Goal: Download file/media

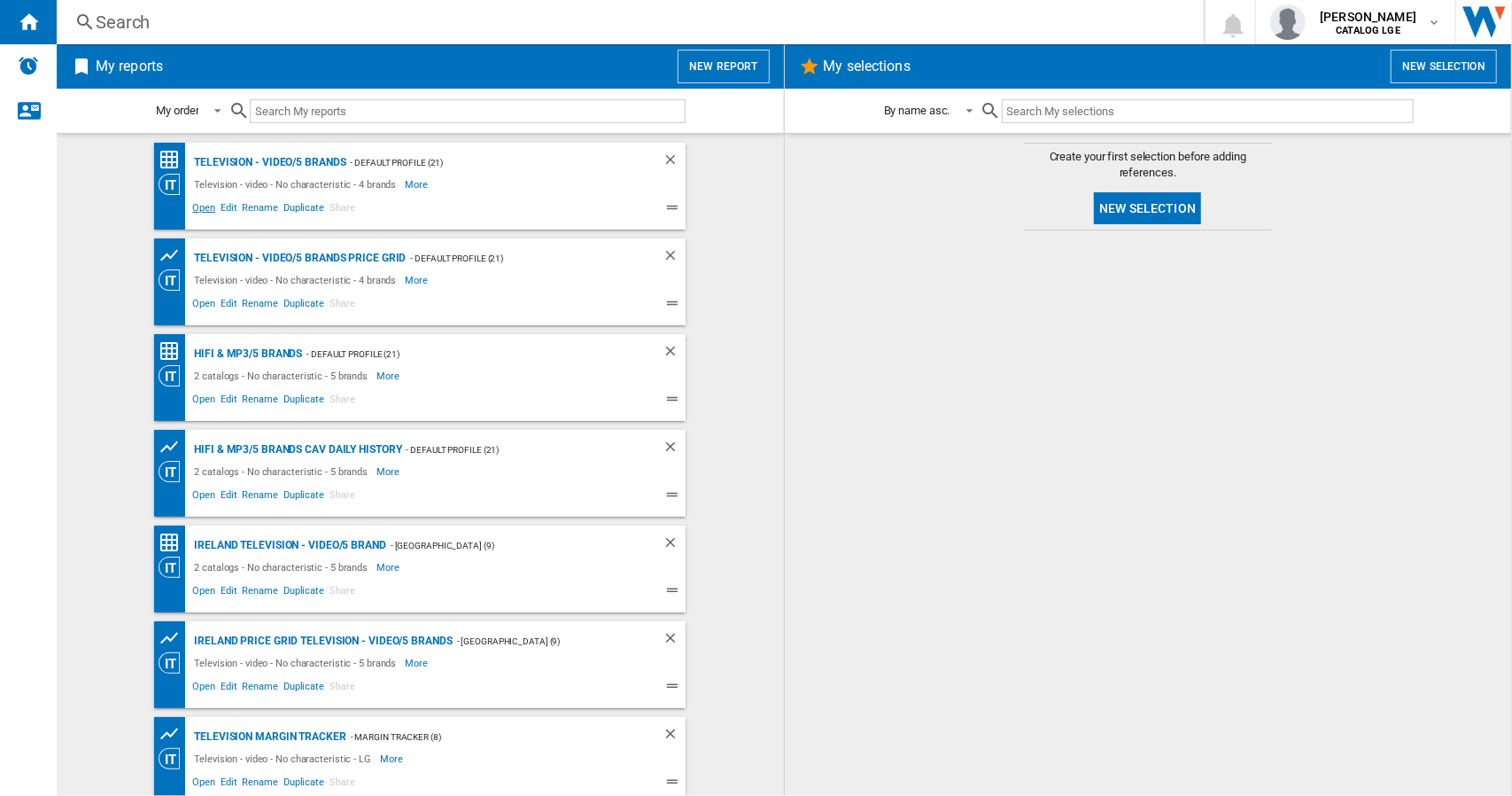
click at [199, 210] on span "Open" at bounding box center [203, 210] width 28 height 21
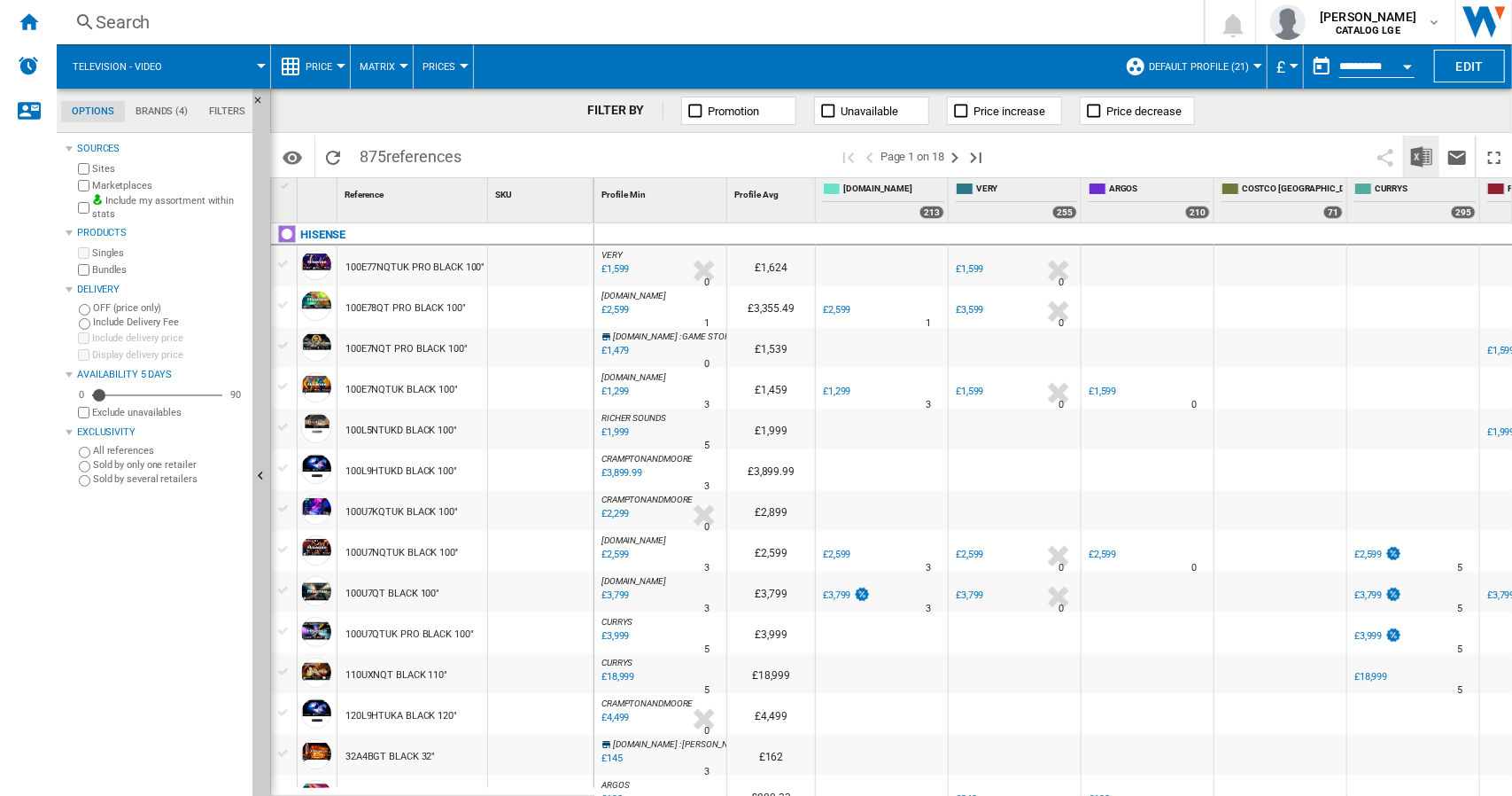
click at [1416, 161] on img "Download in Excel" at bounding box center [1422, 156] width 21 height 21
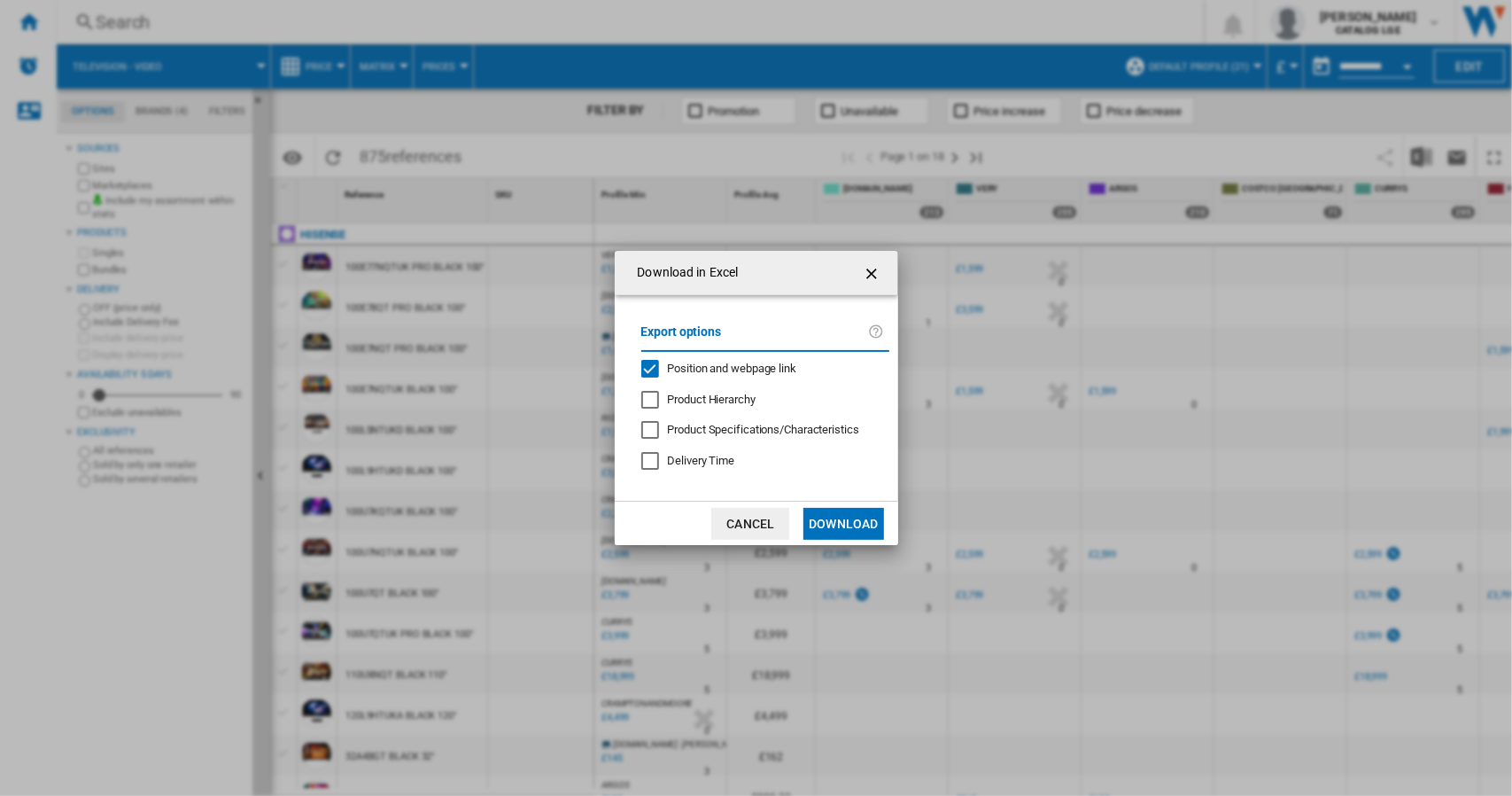
click at [649, 370] on div "Position and webpage link" at bounding box center [650, 369] width 17 height 17
click at [832, 525] on button "Download" at bounding box center [843, 524] width 80 height 32
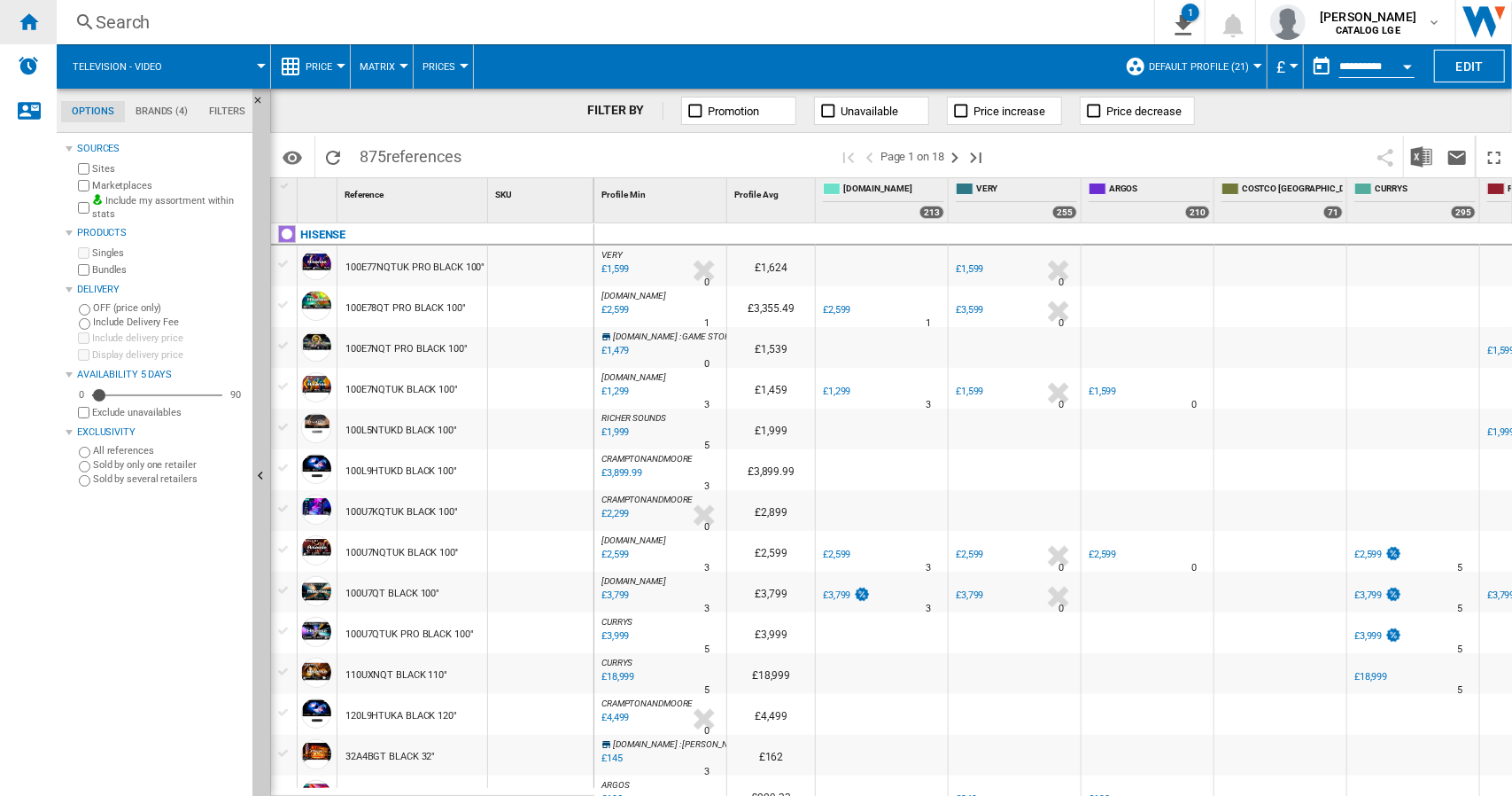
click at [33, 26] on ng-md-icon "Home" at bounding box center [28, 21] width 21 height 21
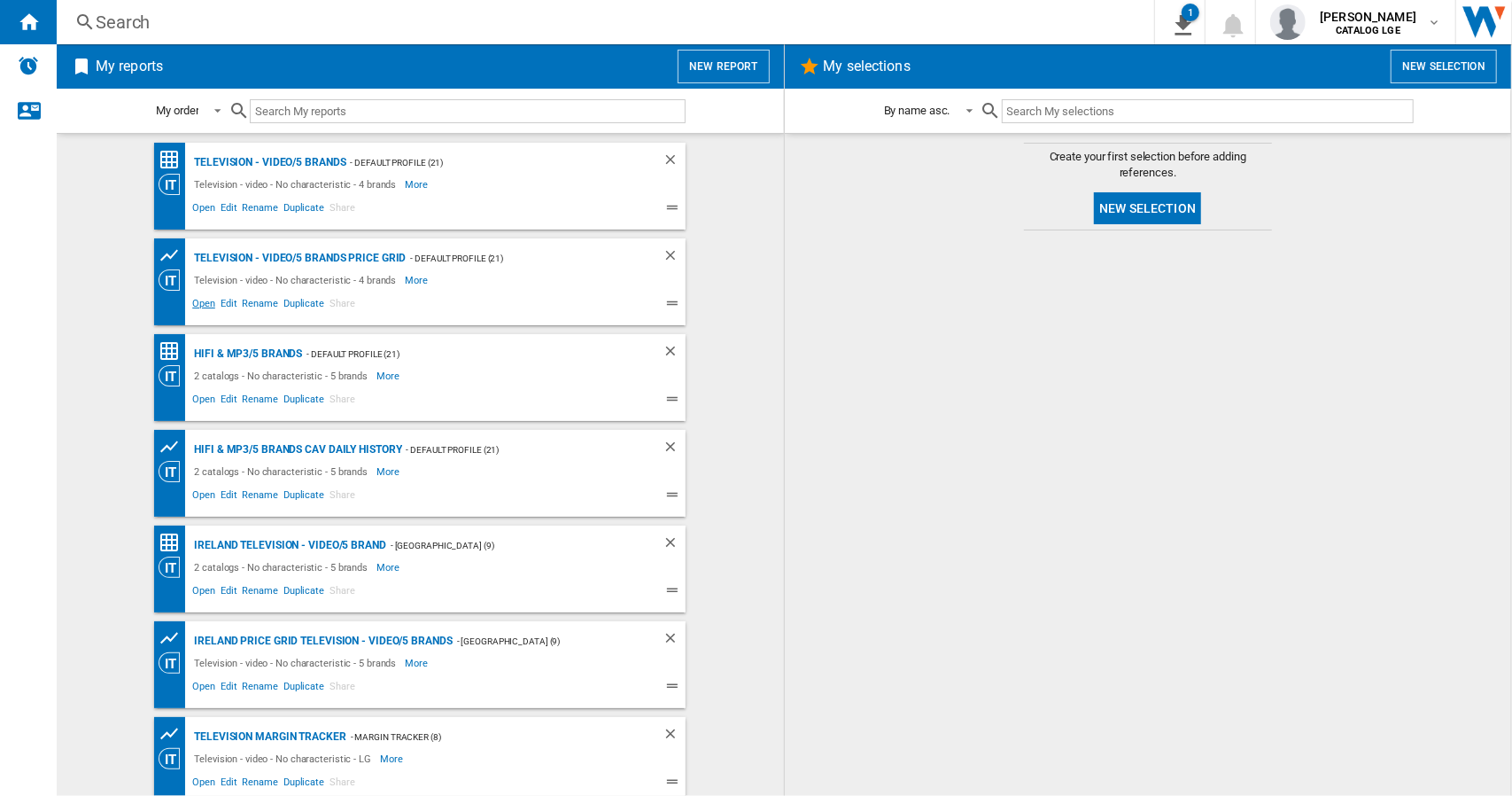
click at [197, 304] on span "Open" at bounding box center [203, 306] width 28 height 21
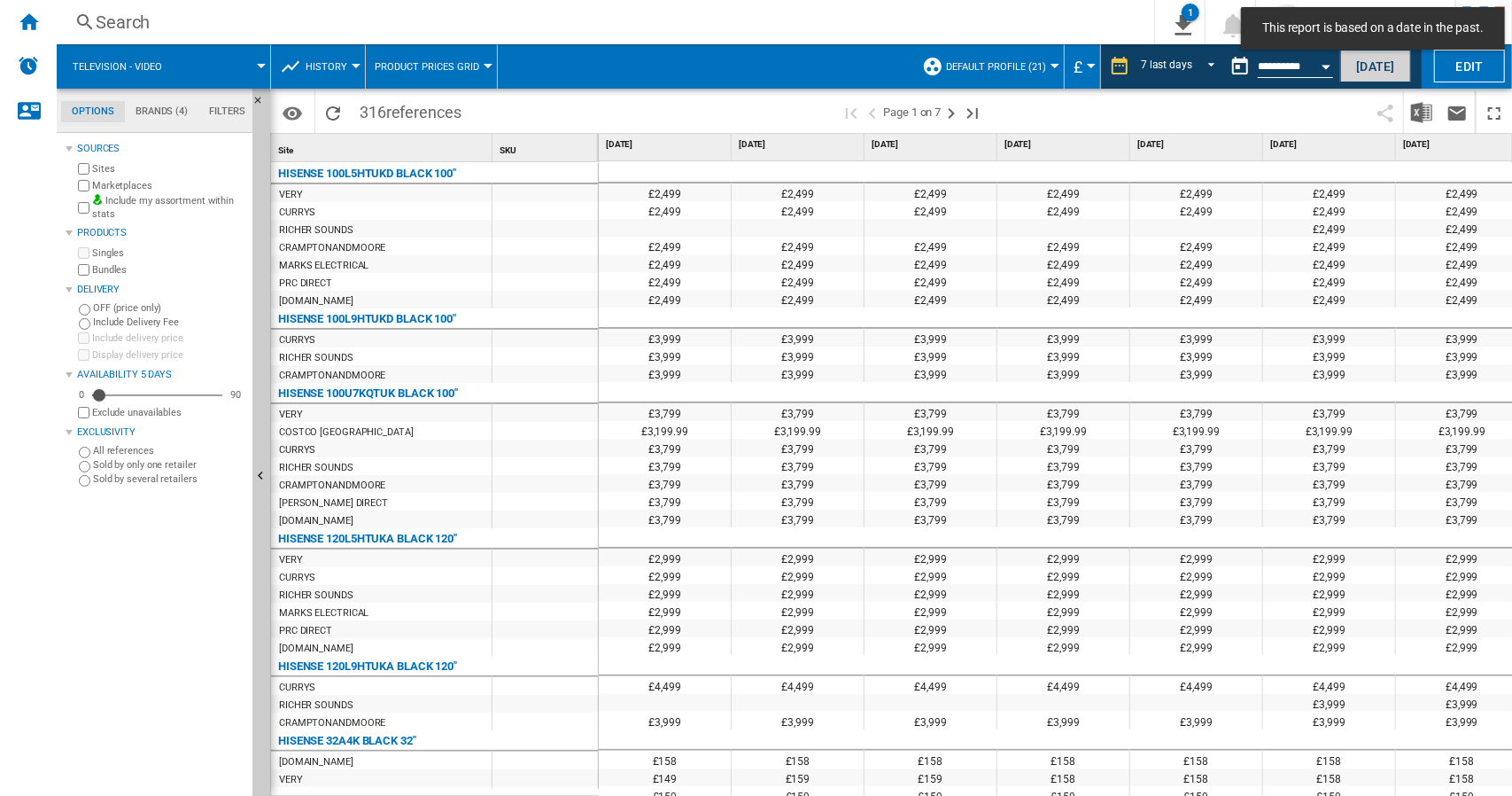
click at [1369, 65] on button "Today" at bounding box center [1375, 66] width 70 height 33
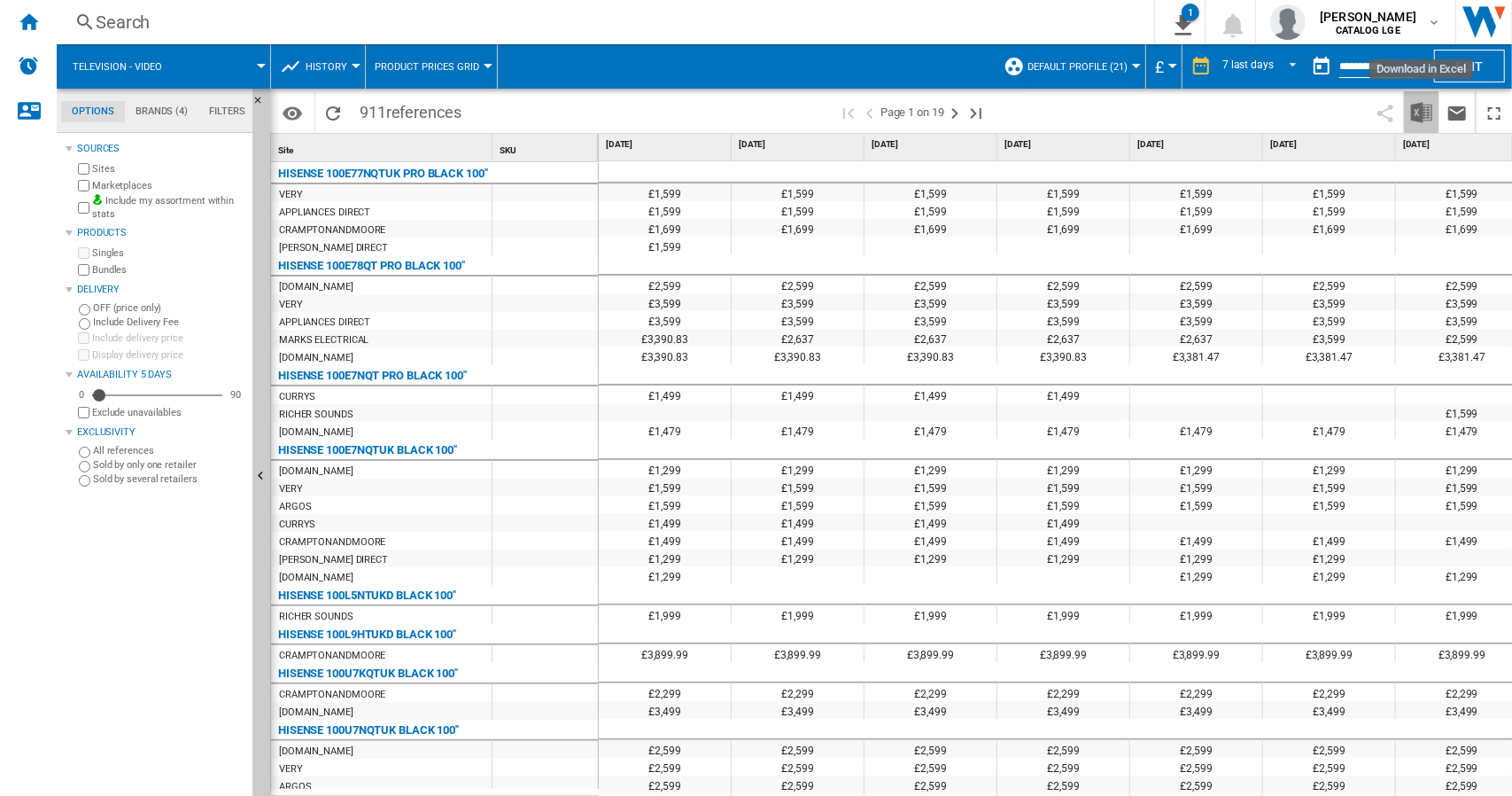
click at [1418, 111] on img "Download in Excel" at bounding box center [1422, 113] width 21 height 21
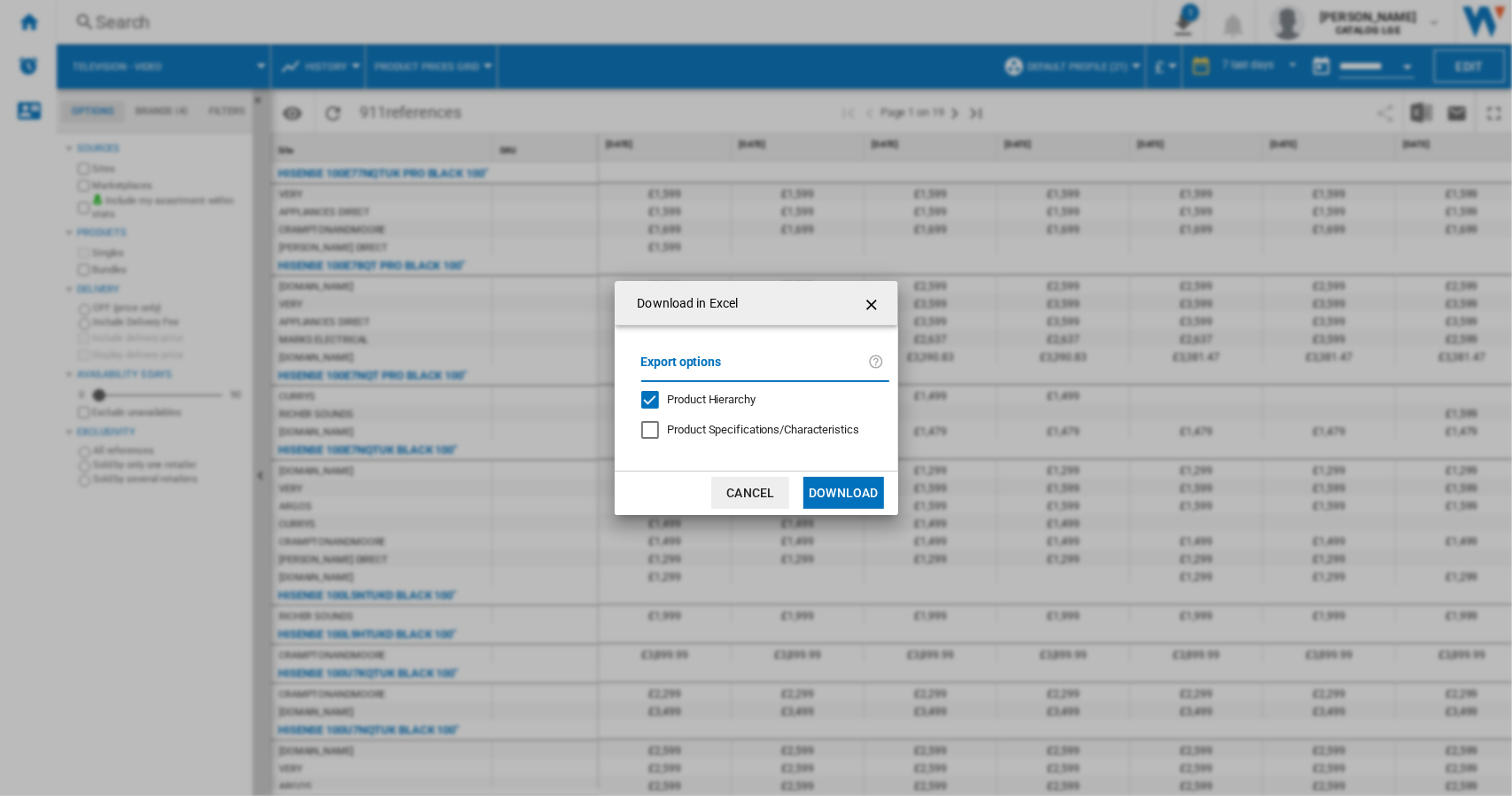
click at [649, 402] on div "Product Hierarchy" at bounding box center [650, 400] width 17 height 17
click at [824, 491] on button "Download" at bounding box center [843, 493] width 80 height 32
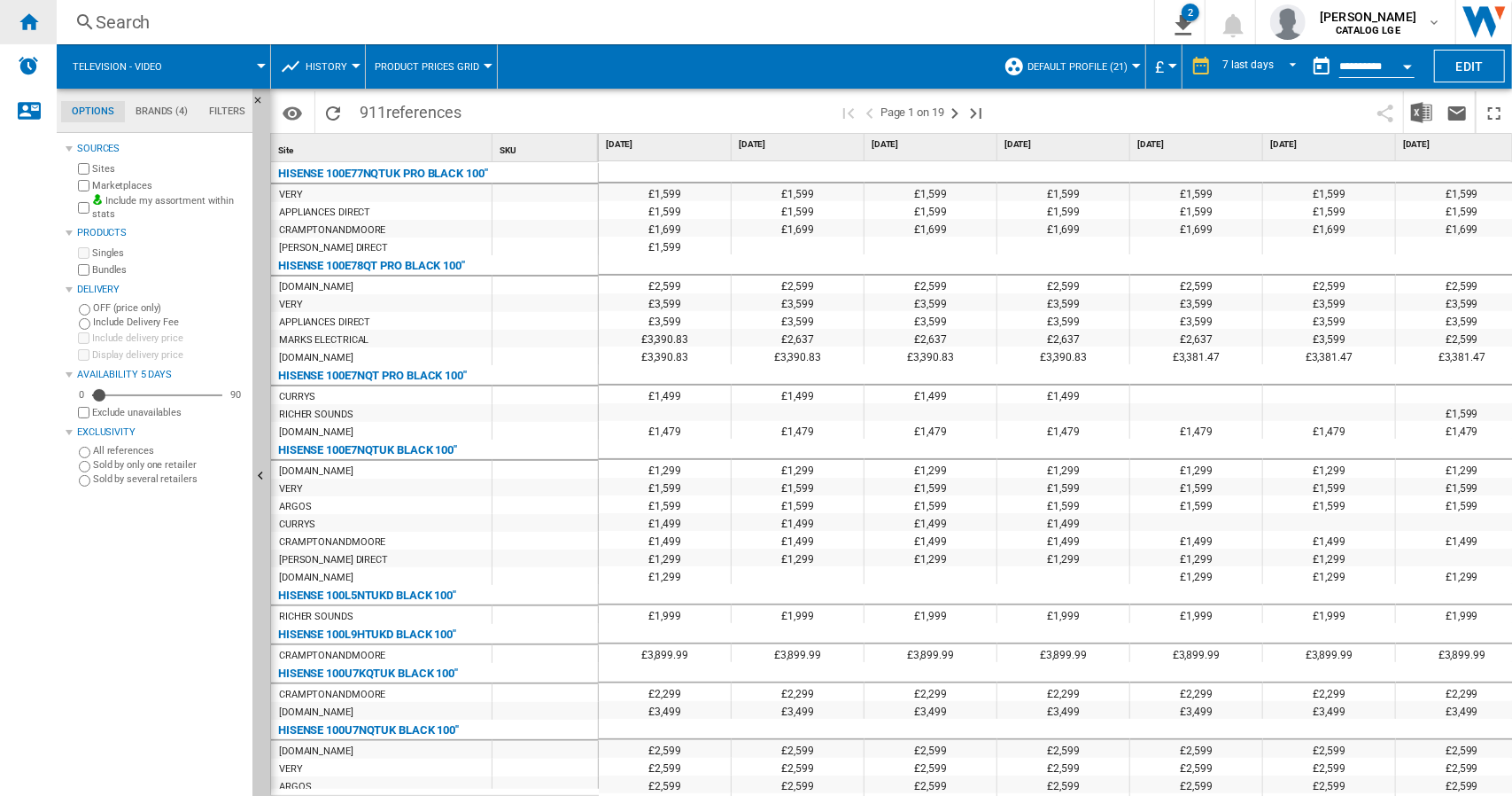
click at [36, 19] on ng-md-icon "Home" at bounding box center [28, 21] width 21 height 21
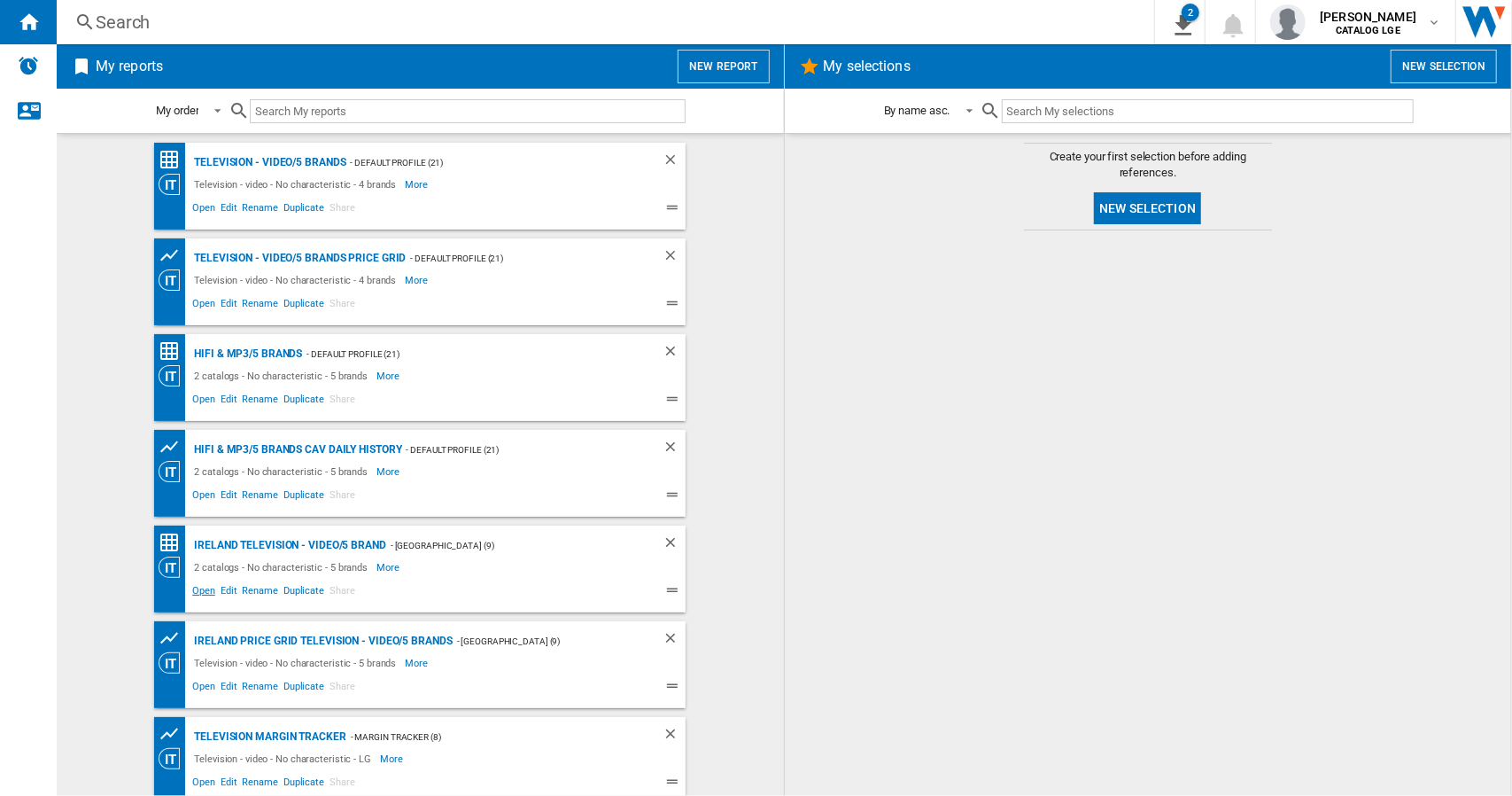
click at [202, 586] on span "Open" at bounding box center [203, 593] width 28 height 21
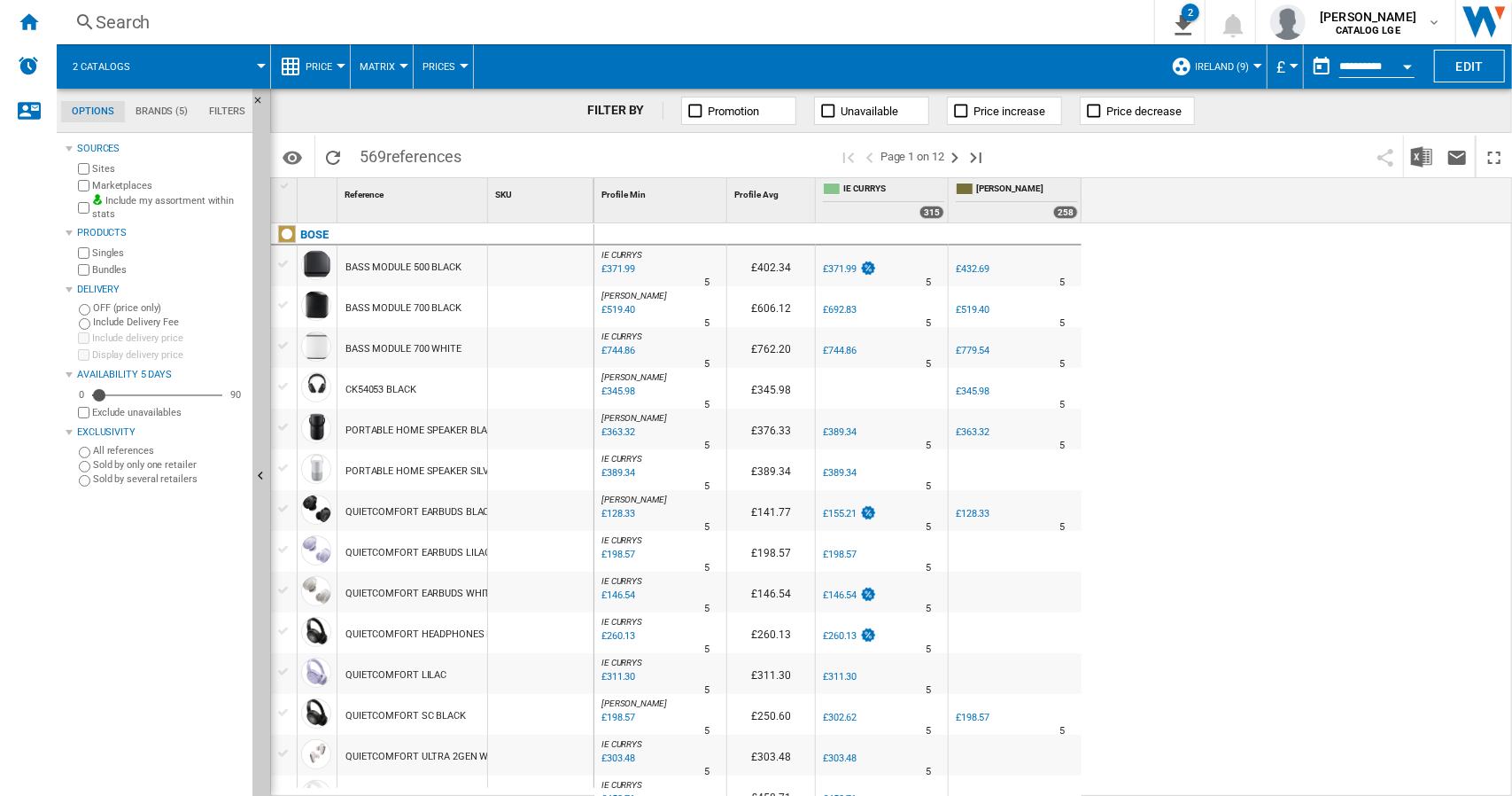
click at [1292, 65] on div "Currency" at bounding box center [1294, 66] width 9 height 5
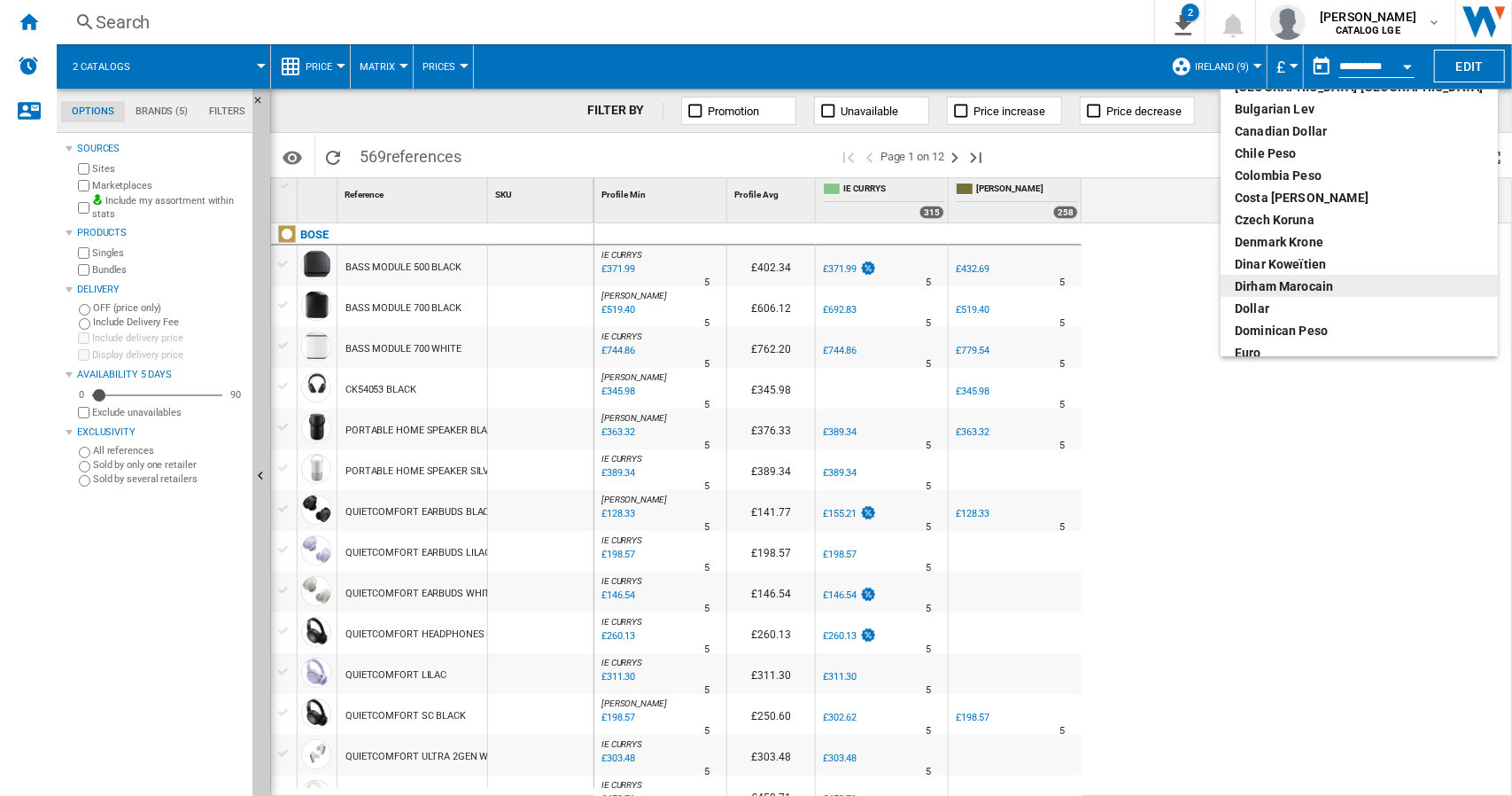
scroll to position [178, 0]
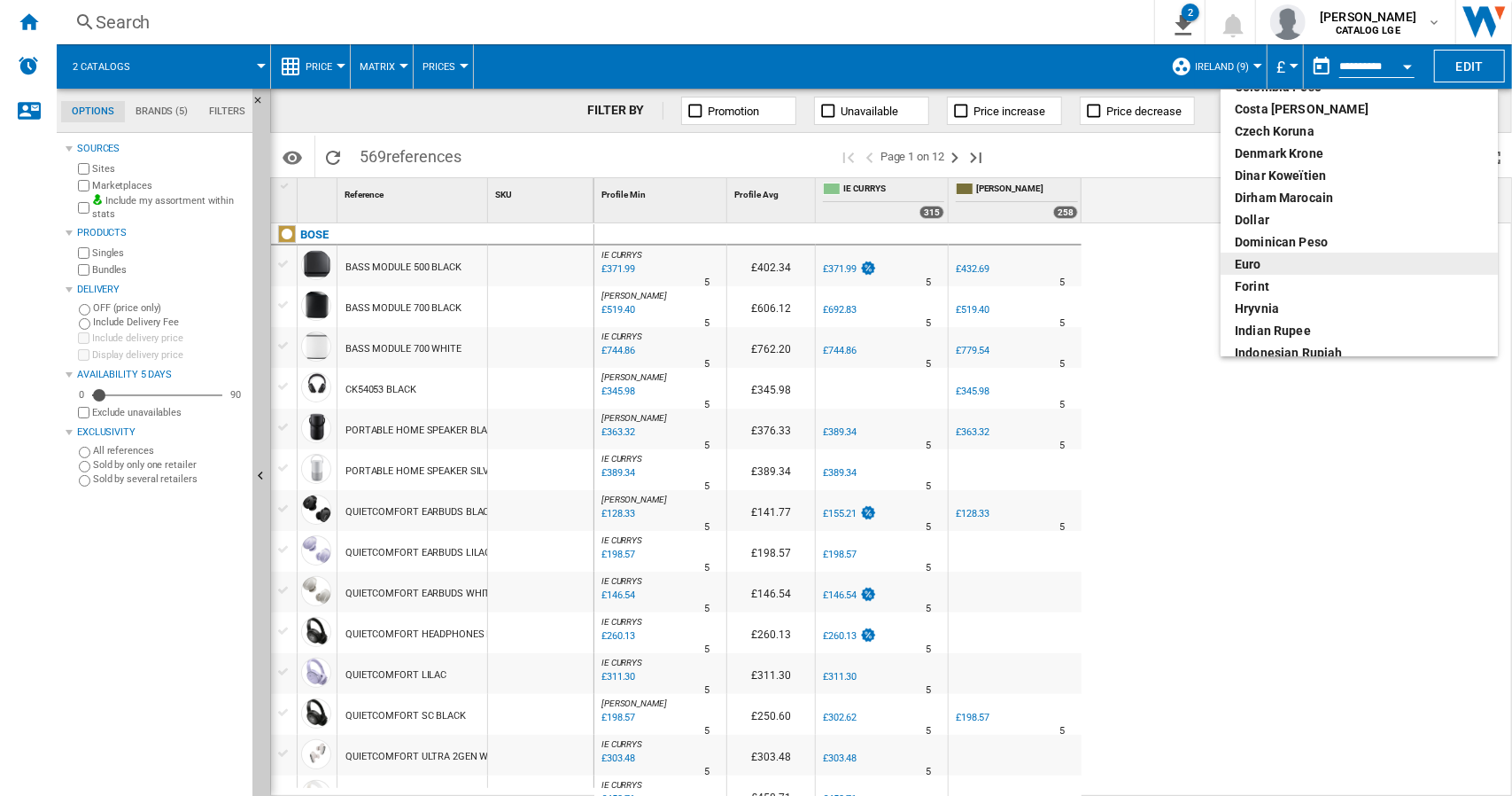
click at [1256, 268] on div "euro" at bounding box center [1359, 264] width 249 height 17
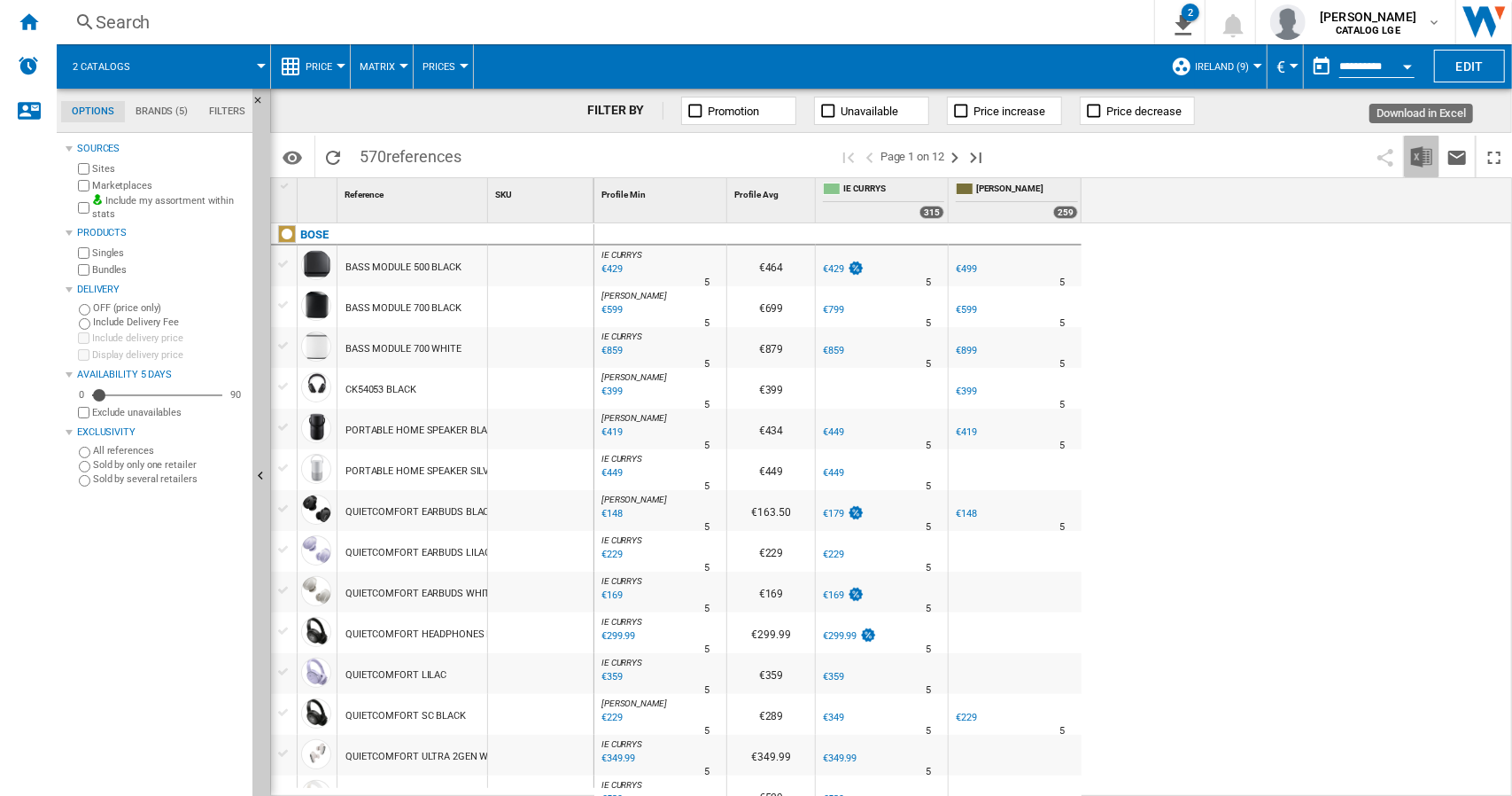
click at [1428, 160] on img "Download in Excel" at bounding box center [1422, 156] width 21 height 21
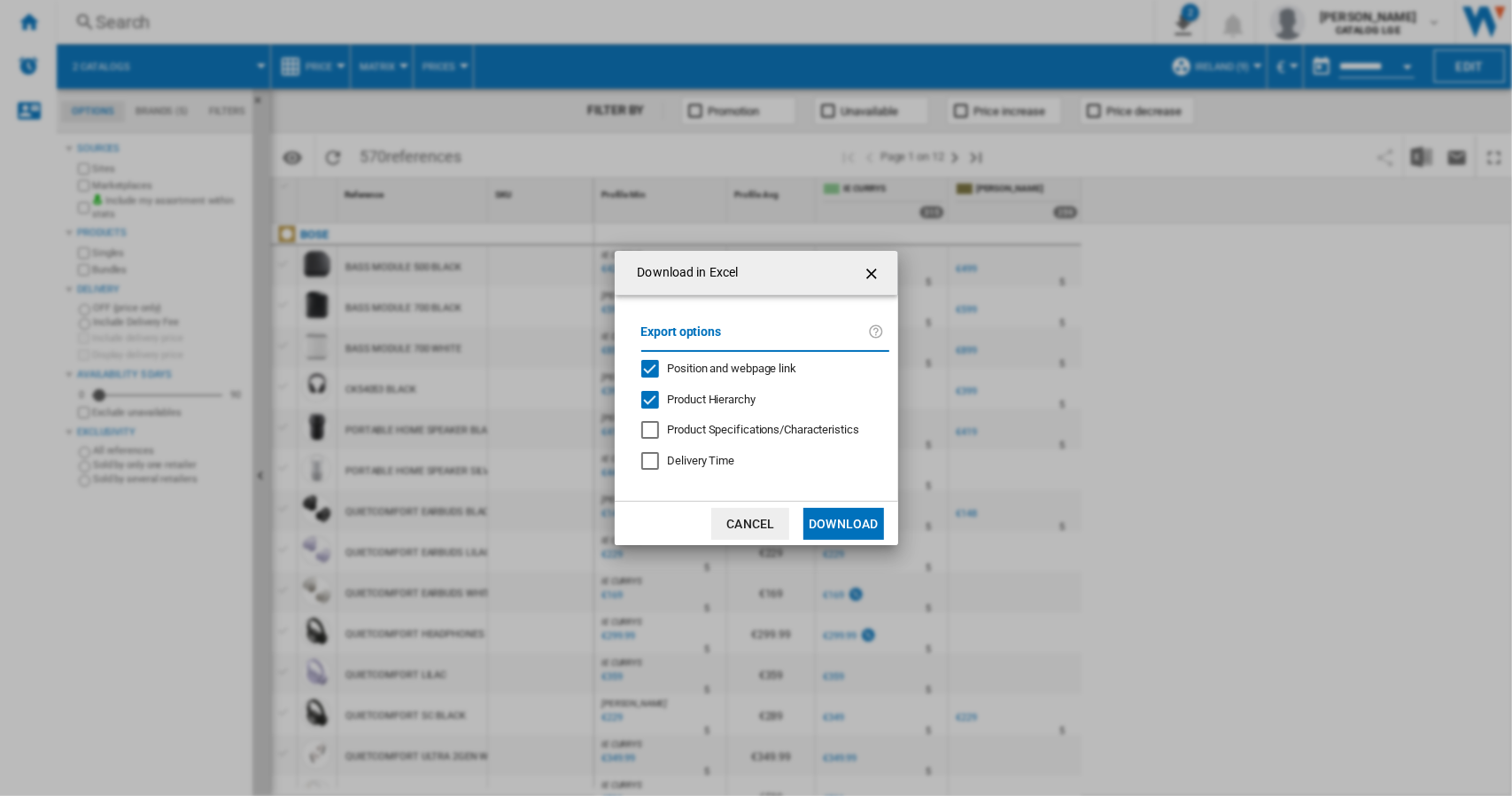
click at [656, 371] on div "Position and webpage link" at bounding box center [650, 369] width 17 height 17
click at [644, 406] on div "Product Hierarchy" at bounding box center [650, 400] width 17 height 17
click at [842, 526] on button "Download" at bounding box center [843, 524] width 80 height 32
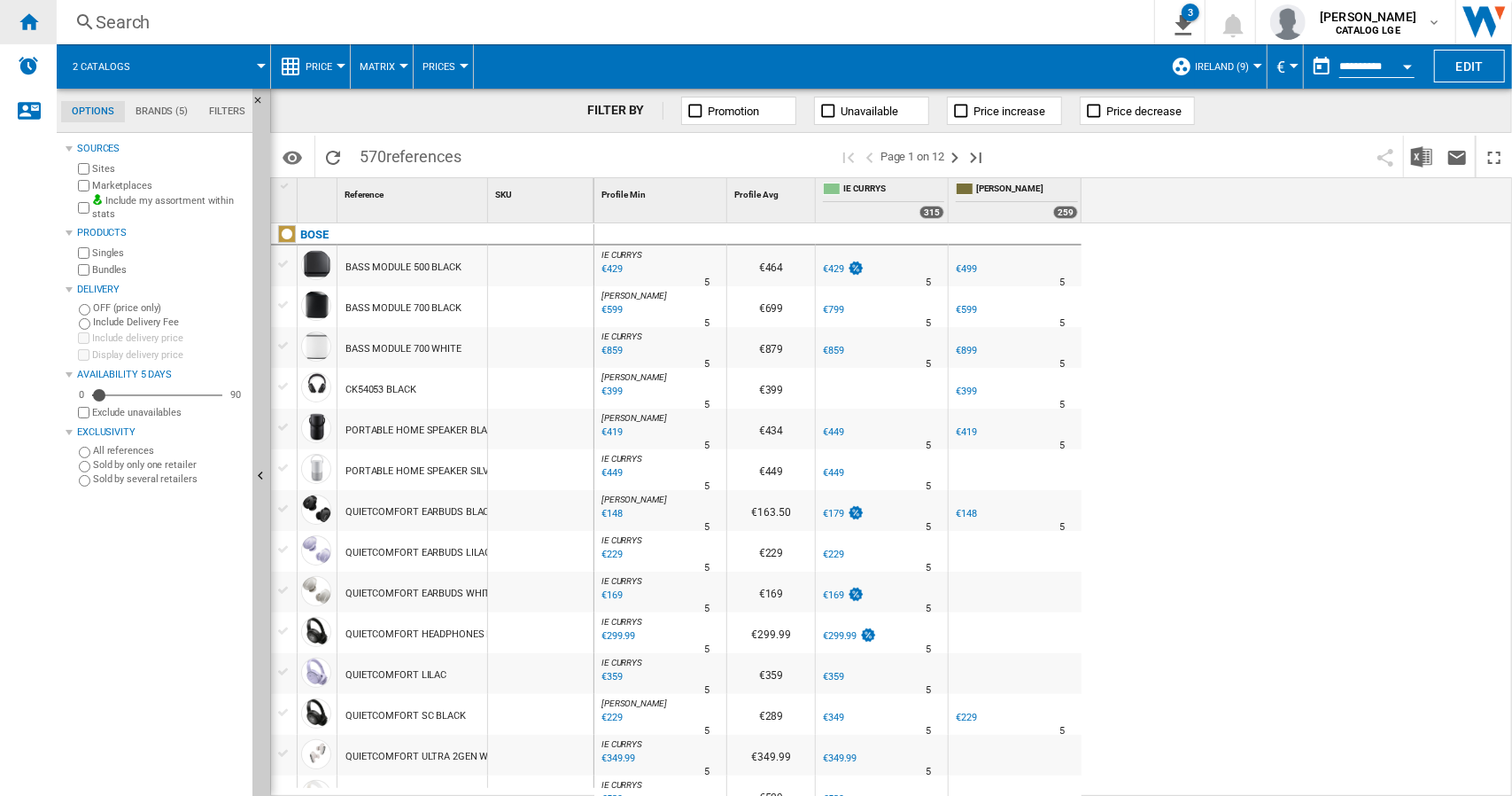
click at [31, 22] on ng-md-icon "Home" at bounding box center [28, 21] width 21 height 21
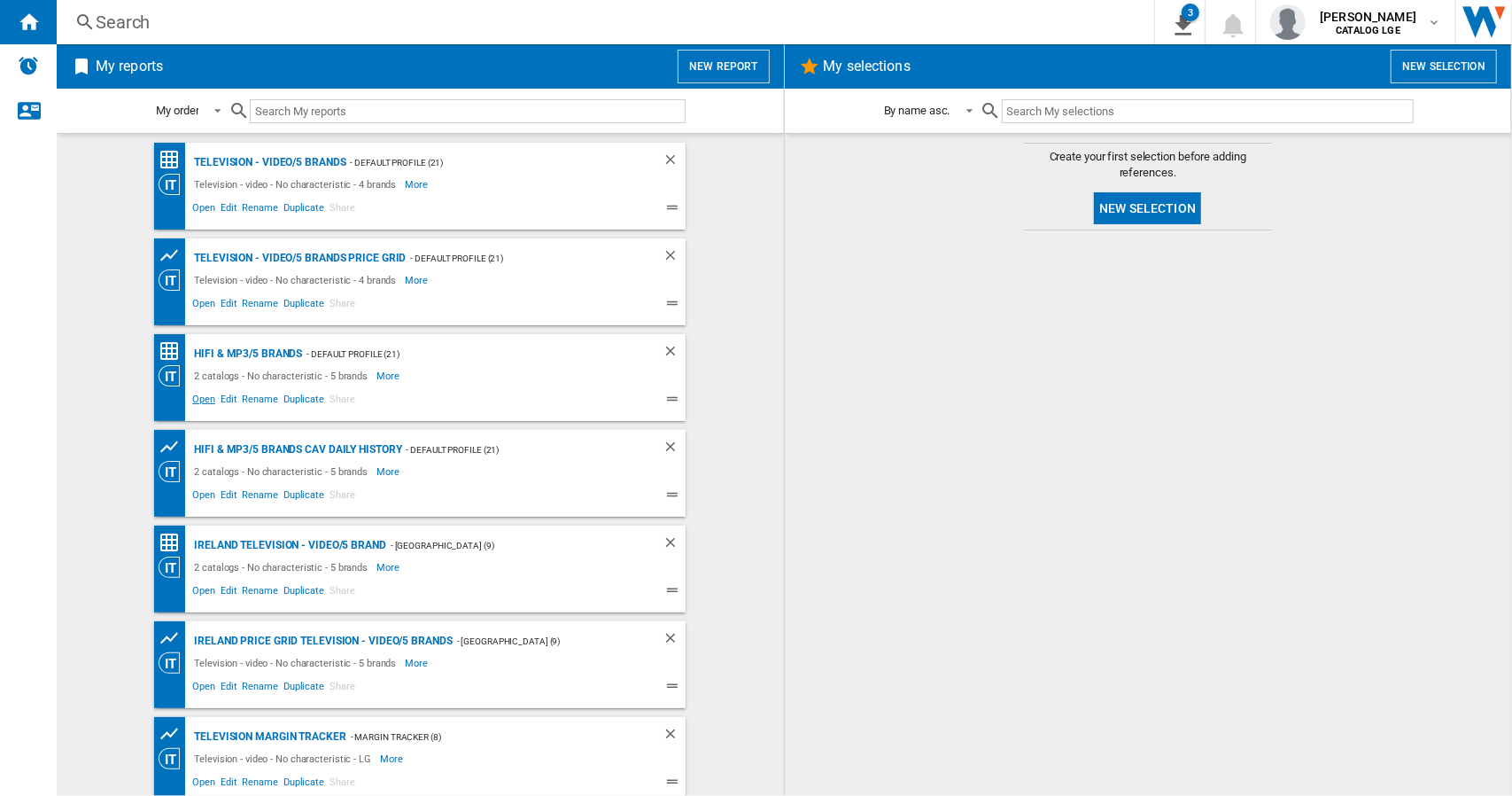
click at [202, 401] on span "Open" at bounding box center [203, 402] width 28 height 21
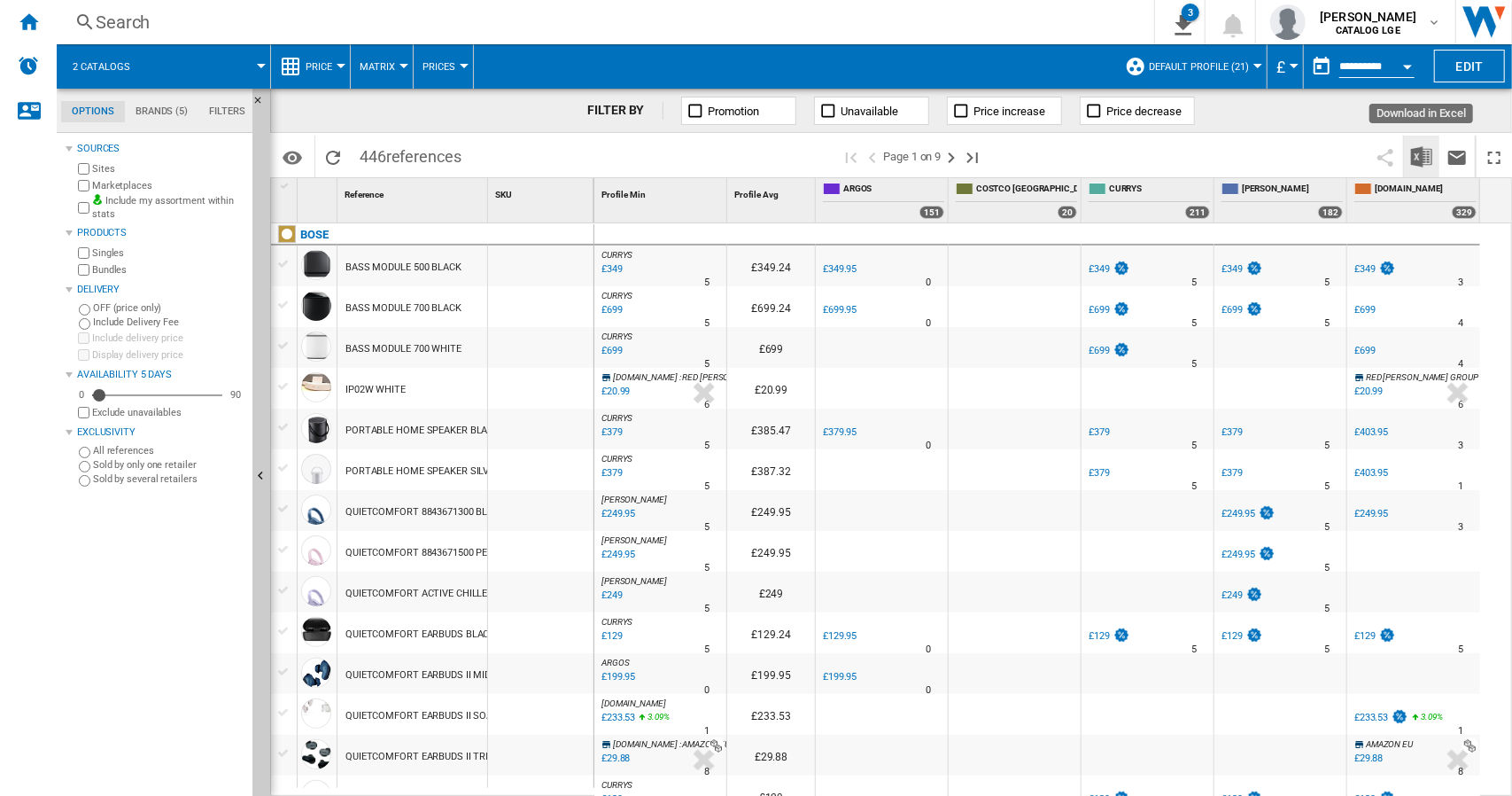
click at [1419, 155] on img "Download in Excel" at bounding box center [1422, 156] width 21 height 21
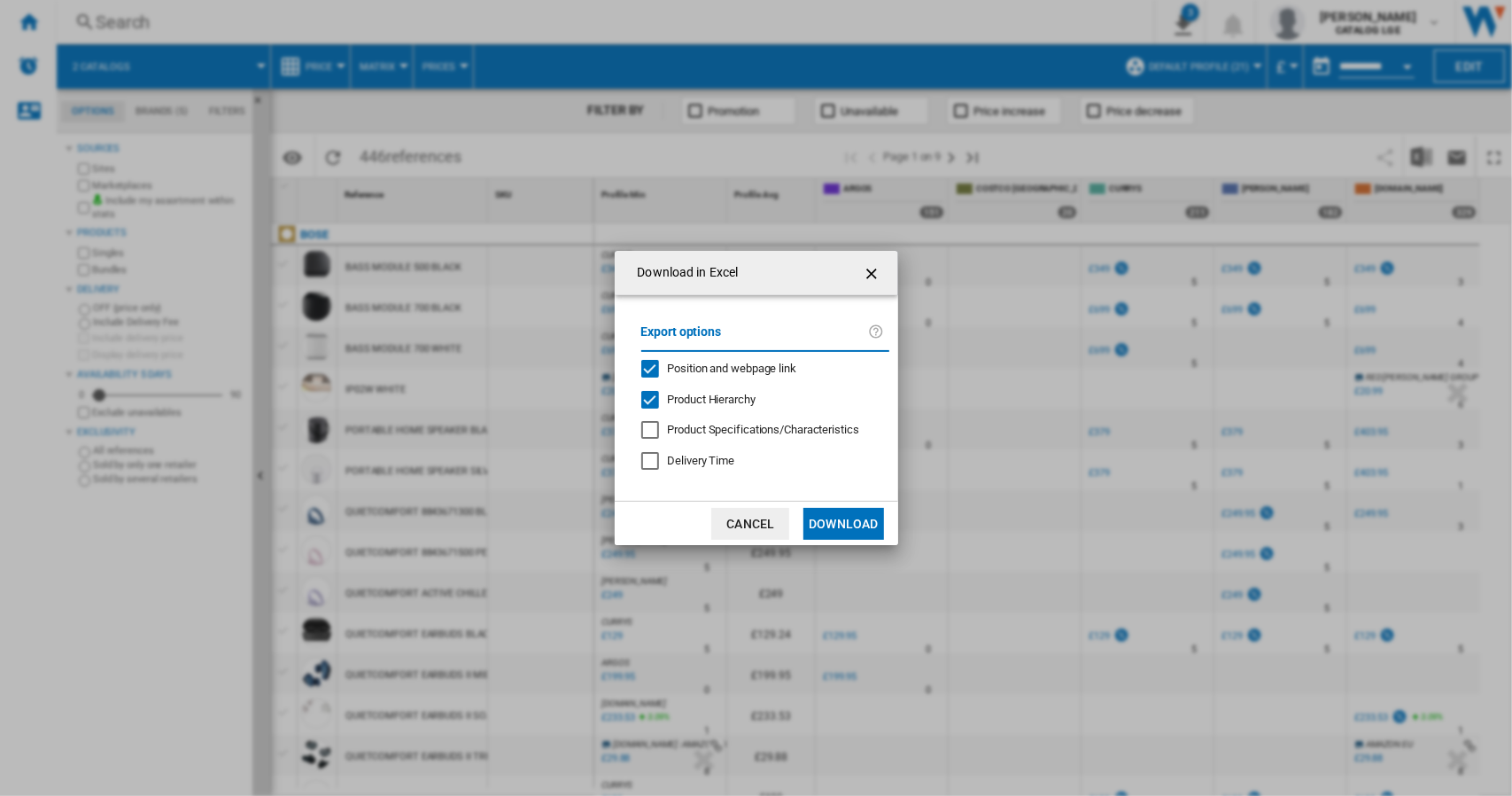
click at [649, 360] on div "Position and webpage link" at bounding box center [650, 369] width 17 height 17
click at [654, 403] on div "Product Hierarchy" at bounding box center [650, 400] width 17 height 17
click at [840, 525] on button "Download" at bounding box center [843, 524] width 80 height 32
